Goal: Check status: Check status

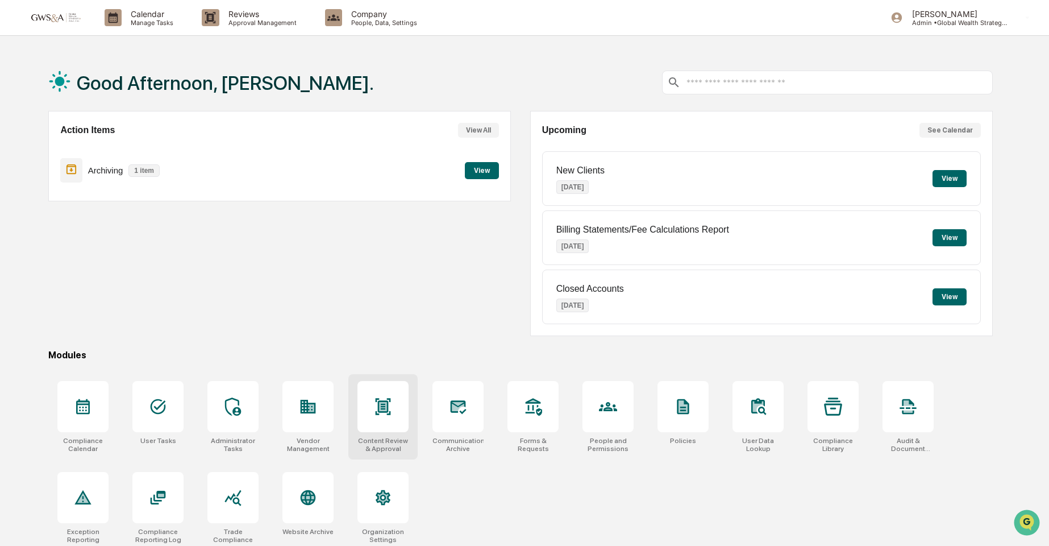
click at [383, 417] on div at bounding box center [383, 406] width 51 height 51
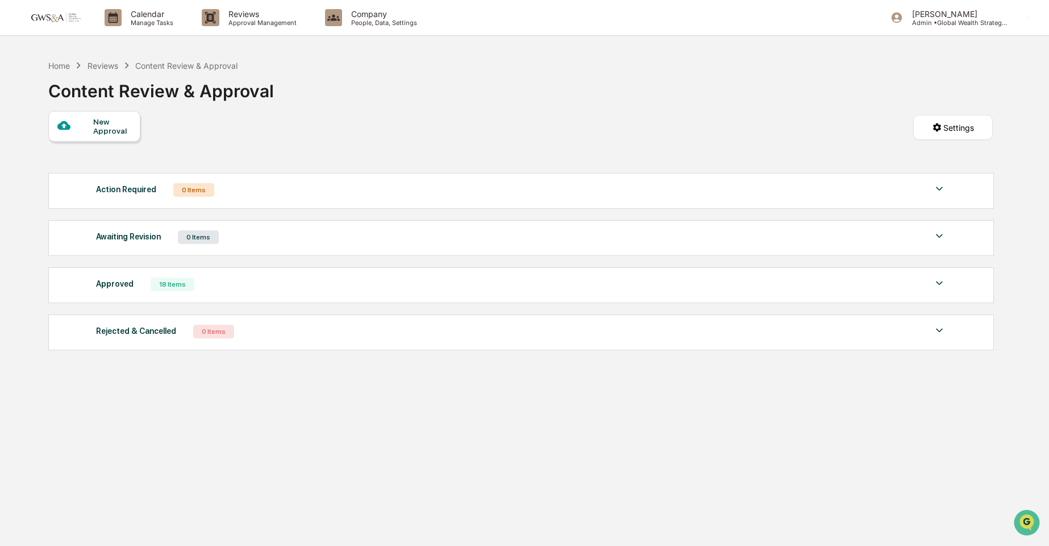
click at [138, 288] on div "Approved 18 Items" at bounding box center [521, 284] width 850 height 16
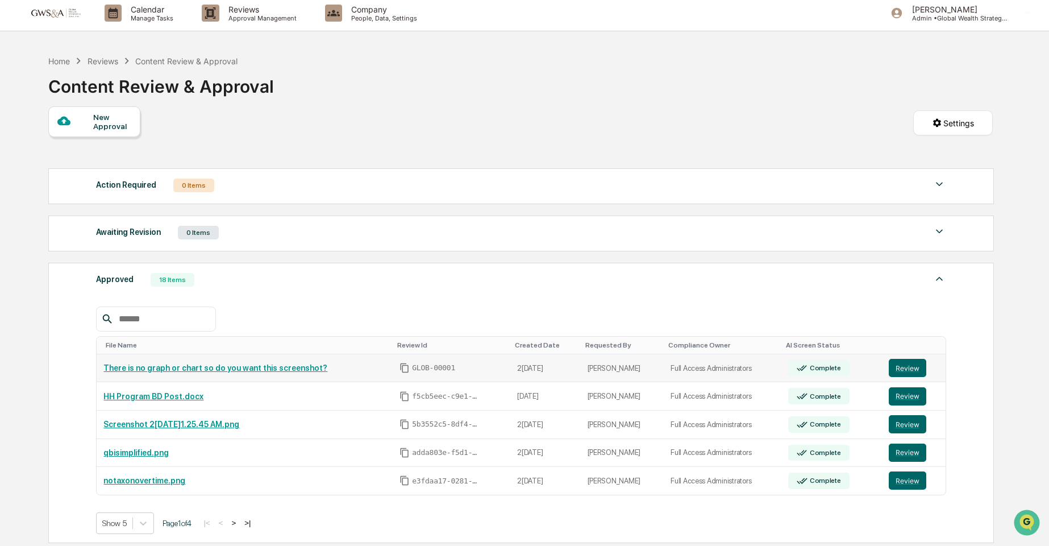
scroll to position [10, 0]
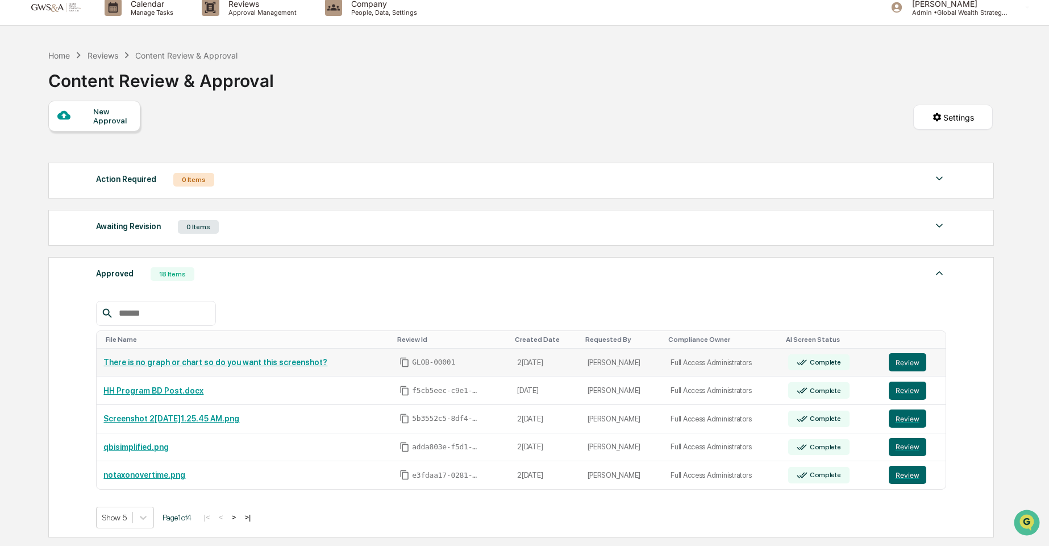
click at [268, 365] on link "There is no graph or chart so do you want this screenshot?" at bounding box center [215, 362] width 224 height 9
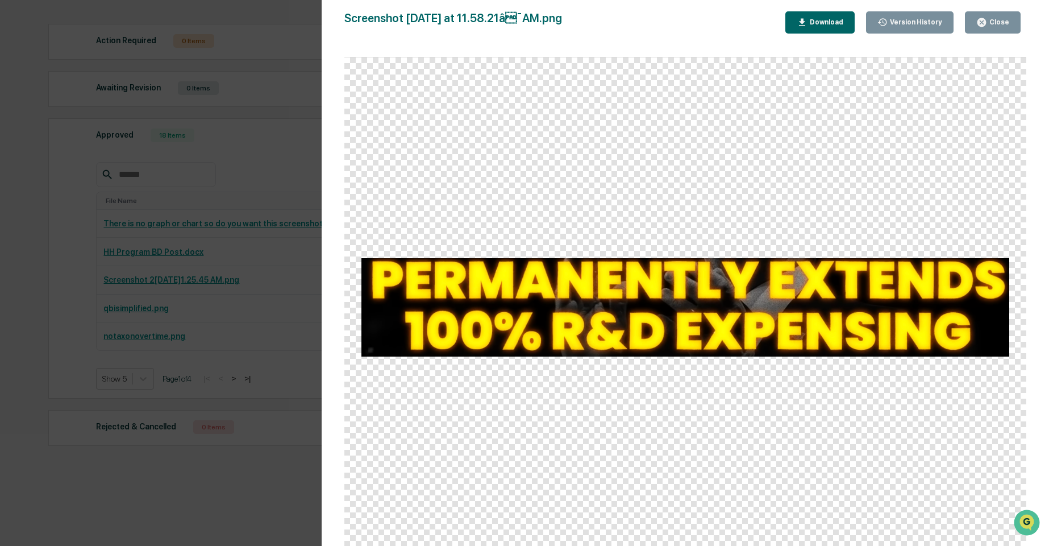
scroll to position [153, 0]
click at [1007, 20] on div "Close" at bounding box center [998, 22] width 22 height 8
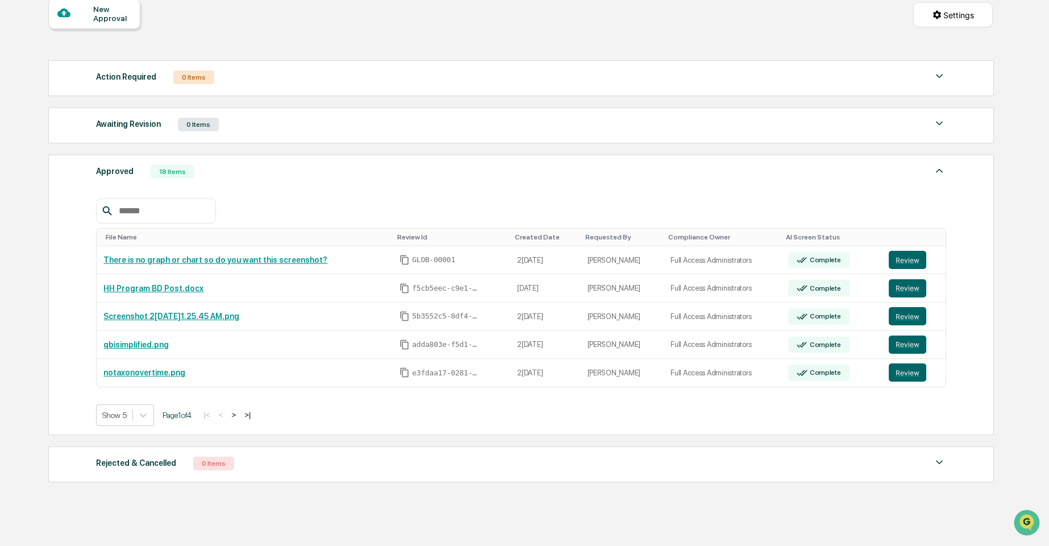
scroll to position [110, 0]
